Goal: Navigation & Orientation: Understand site structure

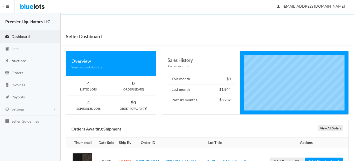
click at [16, 59] on span "Auctions" at bounding box center [19, 61] width 15 height 4
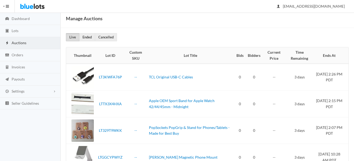
scroll to position [13, 0]
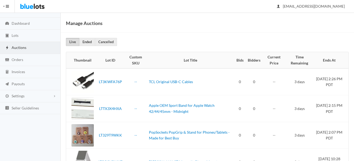
click at [17, 46] on span "Auctions" at bounding box center [19, 47] width 15 height 4
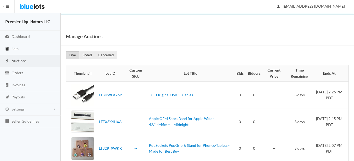
click at [15, 48] on span "Lots" at bounding box center [15, 48] width 7 height 4
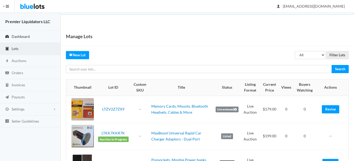
click at [18, 36] on span "Dashboard" at bounding box center [21, 36] width 18 height 4
